Goal: Task Accomplishment & Management: Use online tool/utility

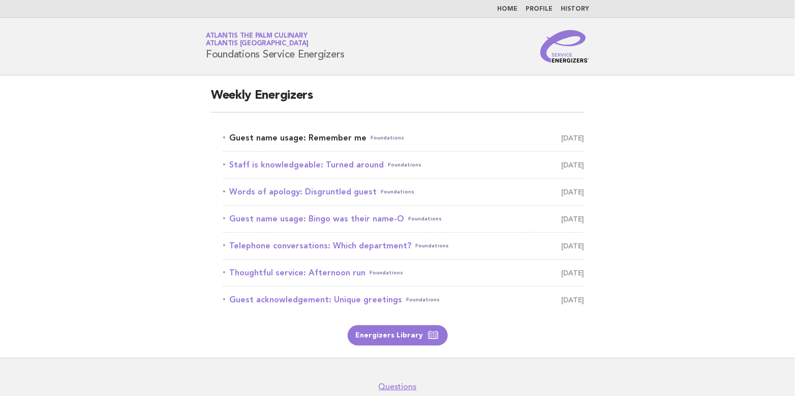
click at [327, 135] on link "Guest name usage: Remember me Foundations October 9" at bounding box center [403, 138] width 361 height 14
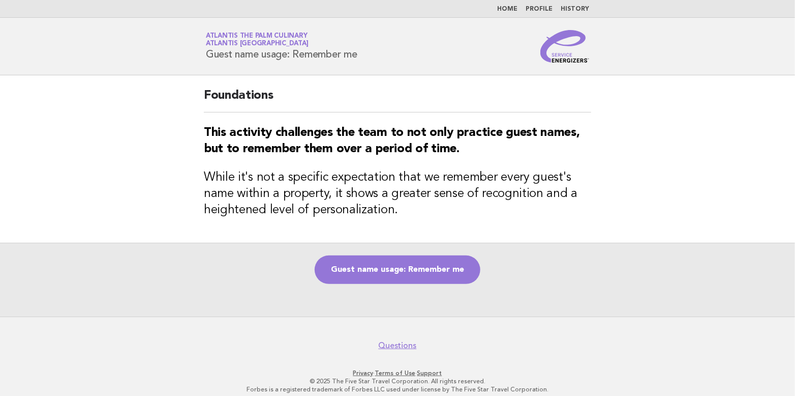
drag, startPoint x: 206, startPoint y: 50, endPoint x: 369, endPoint y: 59, distance: 163.0
click at [369, 59] on div "Service Energizers Atlantis The Palm Culinary Atlantis Dubai Guest name usage: …" at bounding box center [398, 46] width 412 height 33
copy h1 "Guest name usage: Remember me"
click at [582, 283] on div "Guest name usage: Remember me" at bounding box center [397, 280] width 795 height 74
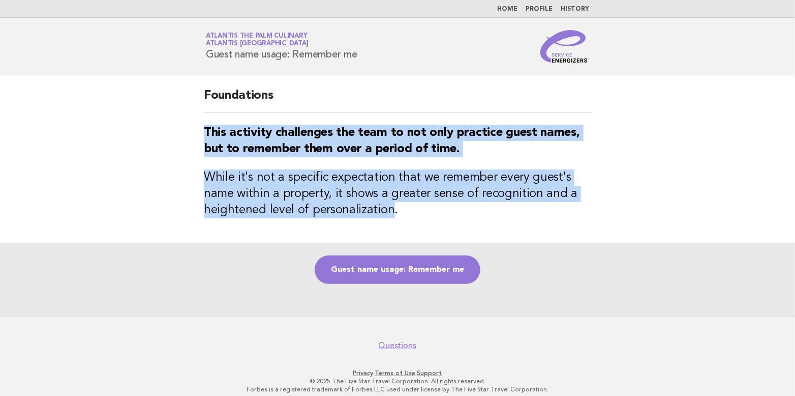
drag, startPoint x: 202, startPoint y: 129, endPoint x: 390, endPoint y: 208, distance: 204.2
click at [390, 208] on div "Foundations This activity challenges the team to not only practice guest names,…" at bounding box center [398, 158] width 412 height 167
copy div "This activity challenges the team to not only practice guest names, but to reme…"
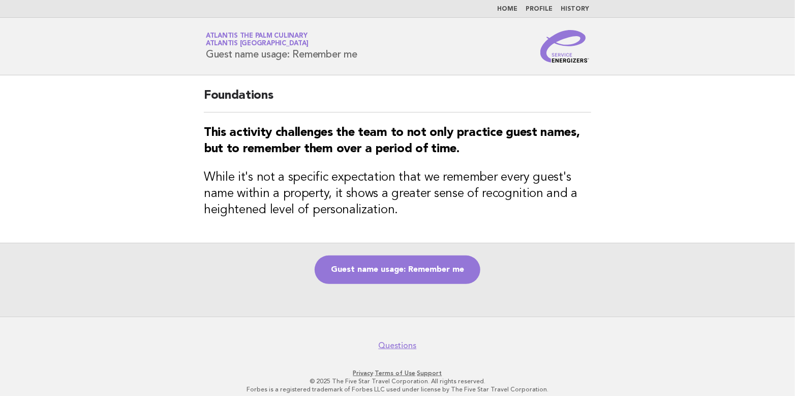
click at [521, 276] on div "Guest name usage: Remember me" at bounding box center [397, 280] width 795 height 74
click at [411, 265] on link "Guest name usage: Remember me" at bounding box center [398, 269] width 166 height 28
click at [400, 271] on link "Guest name usage: Remember me" at bounding box center [398, 269] width 166 height 28
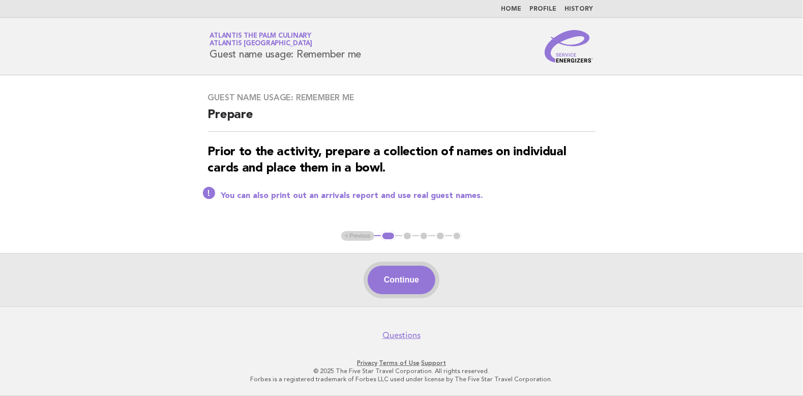
click at [402, 274] on button "Continue" at bounding box center [402, 279] width 68 height 28
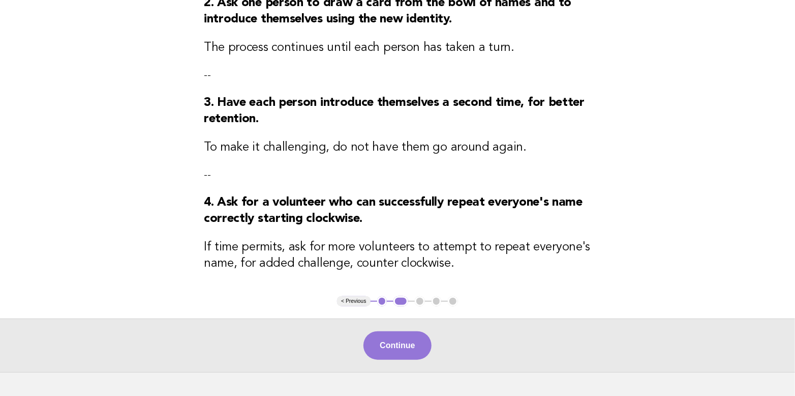
scroll to position [305, 0]
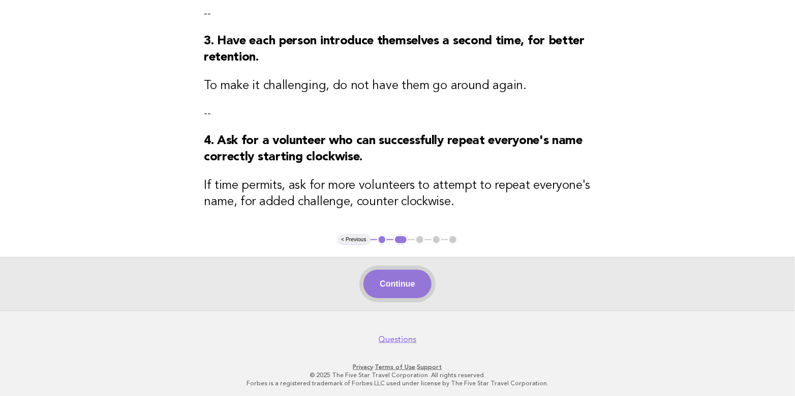
click at [419, 291] on button "Continue" at bounding box center [398, 284] width 68 height 28
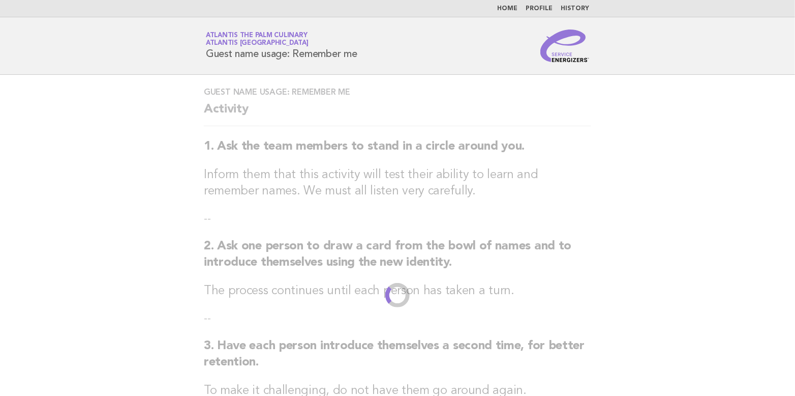
scroll to position [0, 0]
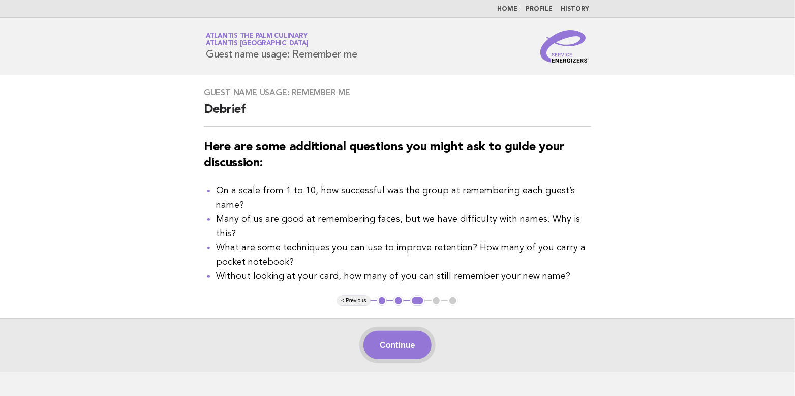
click at [409, 331] on button "Continue" at bounding box center [398, 345] width 68 height 28
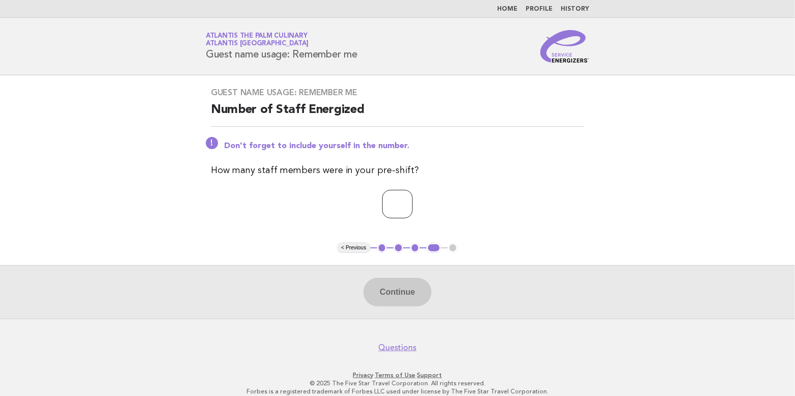
click at [413, 200] on input "*" at bounding box center [397, 204] width 31 height 28
type input "*"
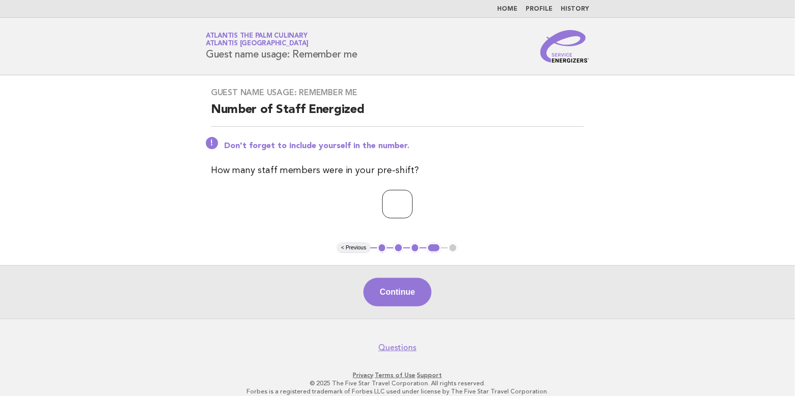
click at [413, 200] on input "*" at bounding box center [397, 204] width 31 height 28
click at [400, 288] on button "Continue" at bounding box center [398, 292] width 68 height 28
